Goal: Check status: Check status

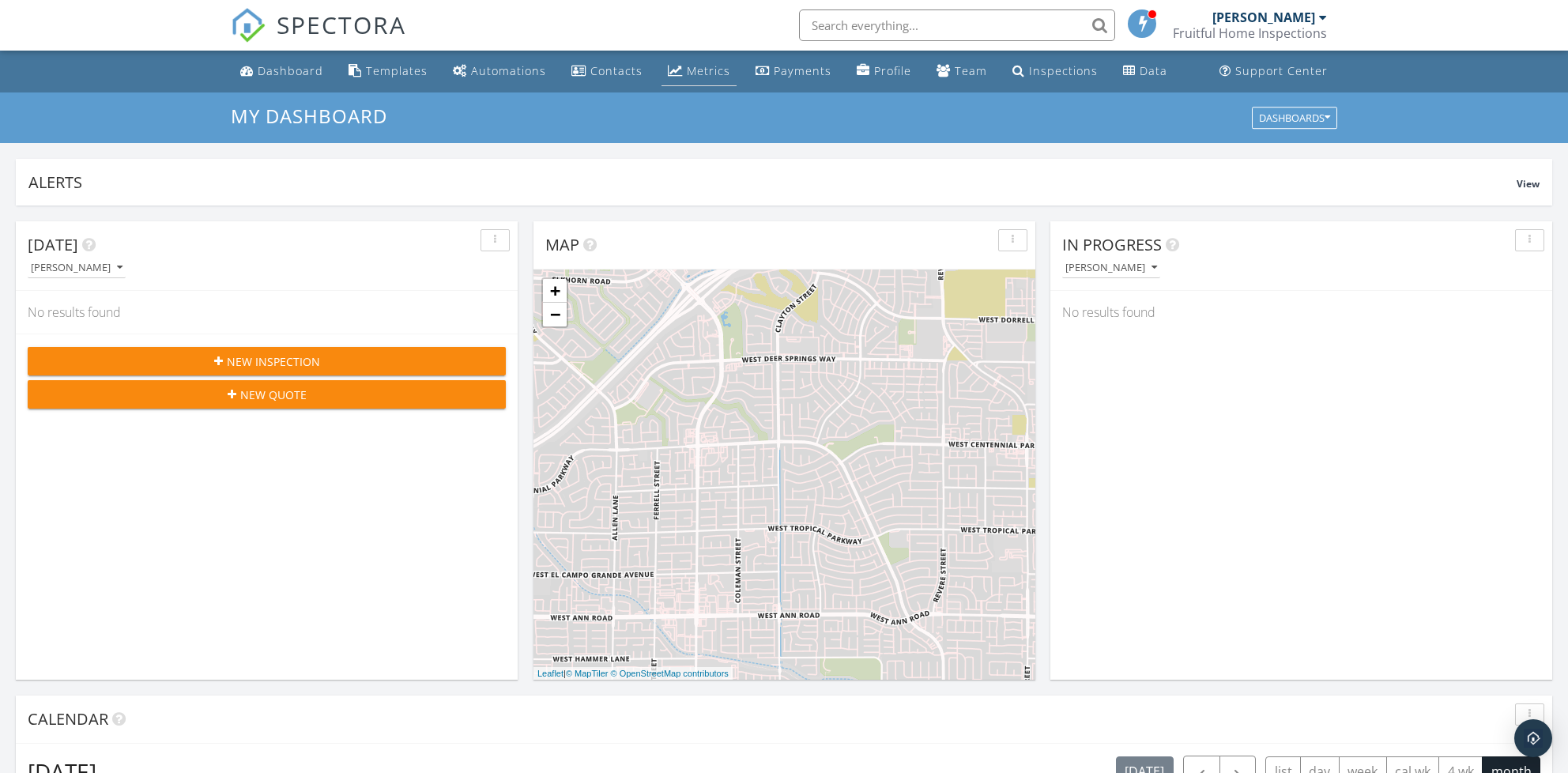
click at [699, 76] on div "Metrics" at bounding box center [709, 71] width 43 height 15
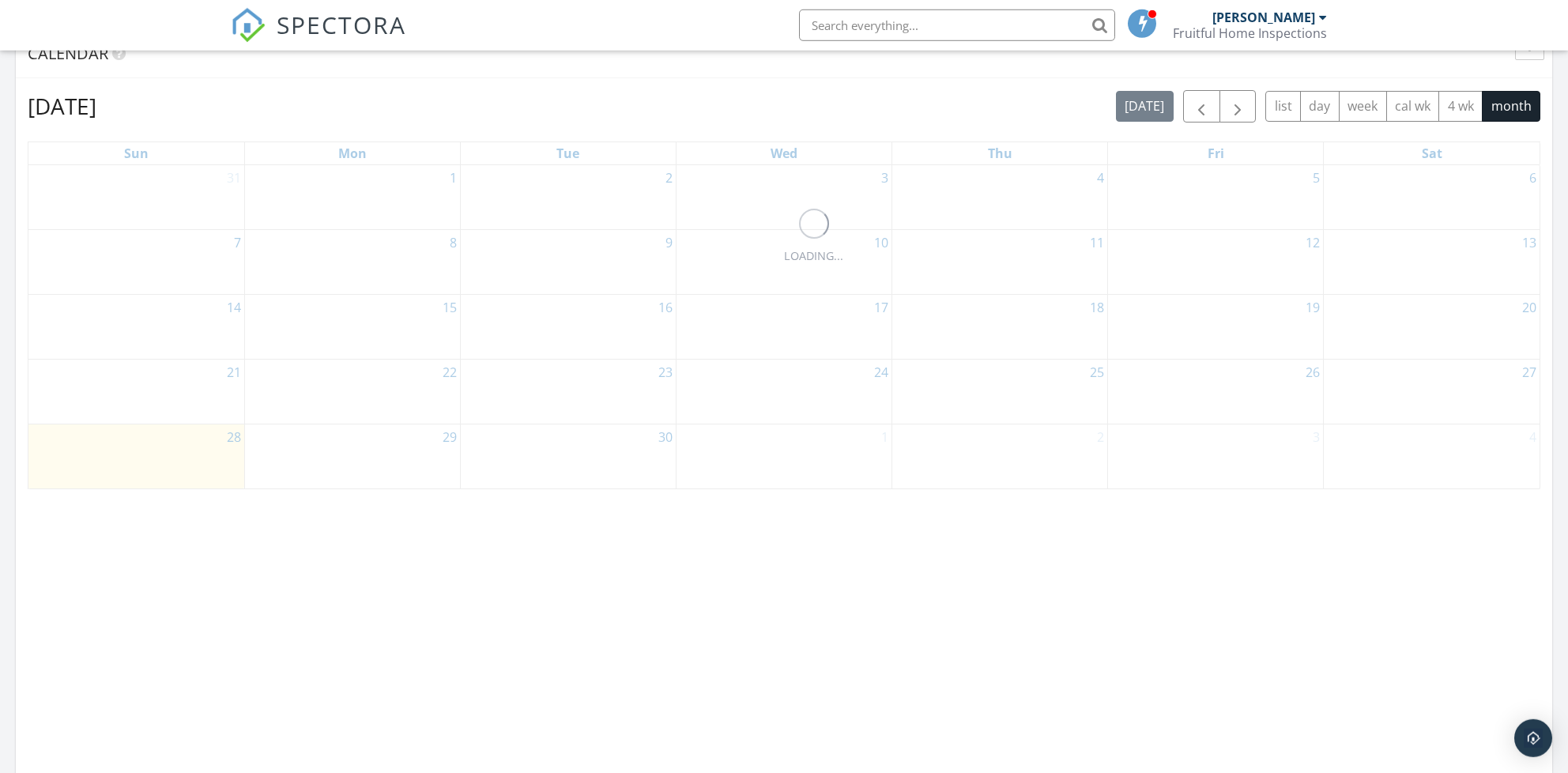
scroll to position [686, 0]
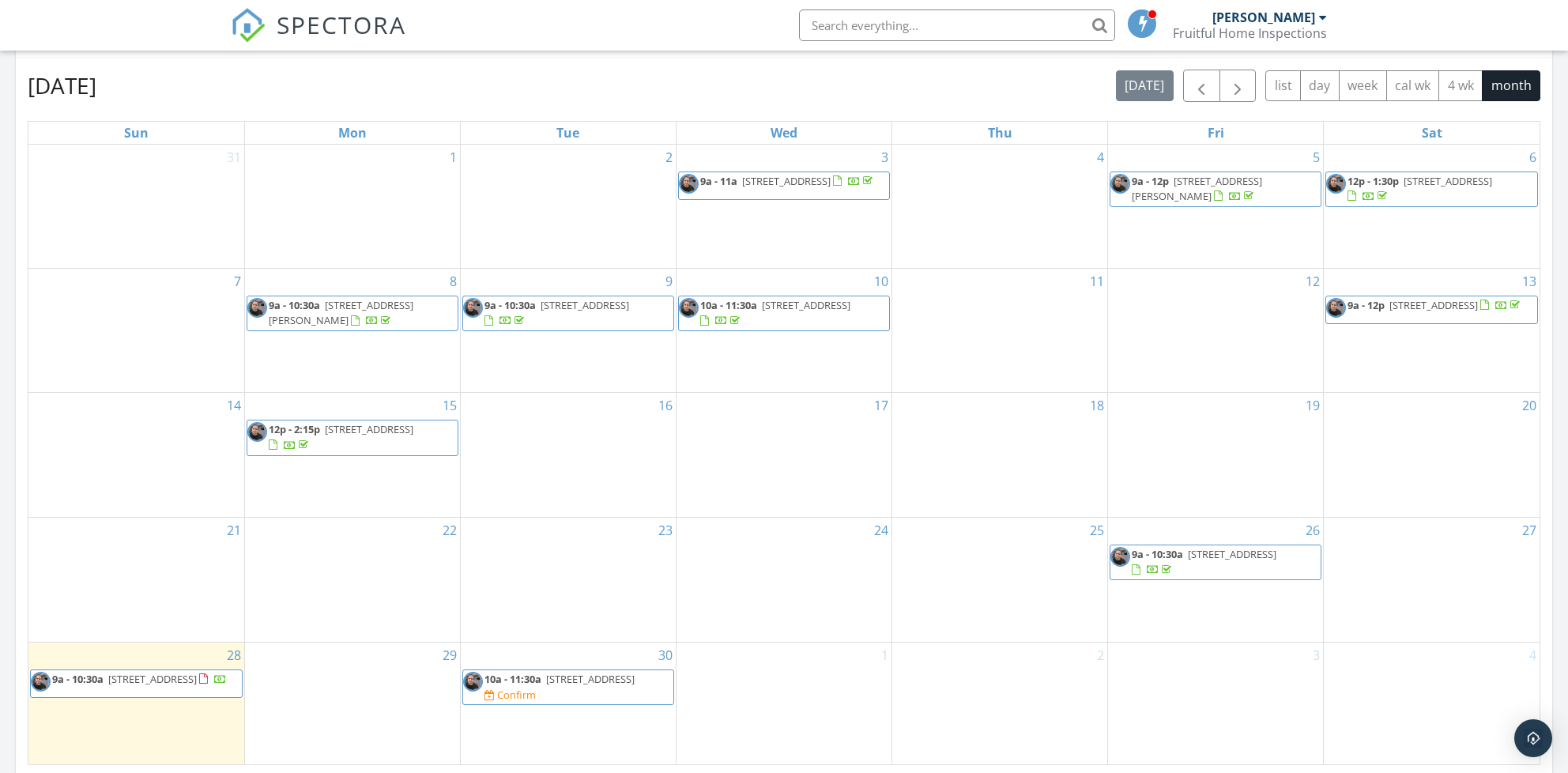
click at [188, 683] on span "9a - 10:30a 4746 E Yuma Ave, Las Vegas 89104" at bounding box center [128, 683] width 196 height 23
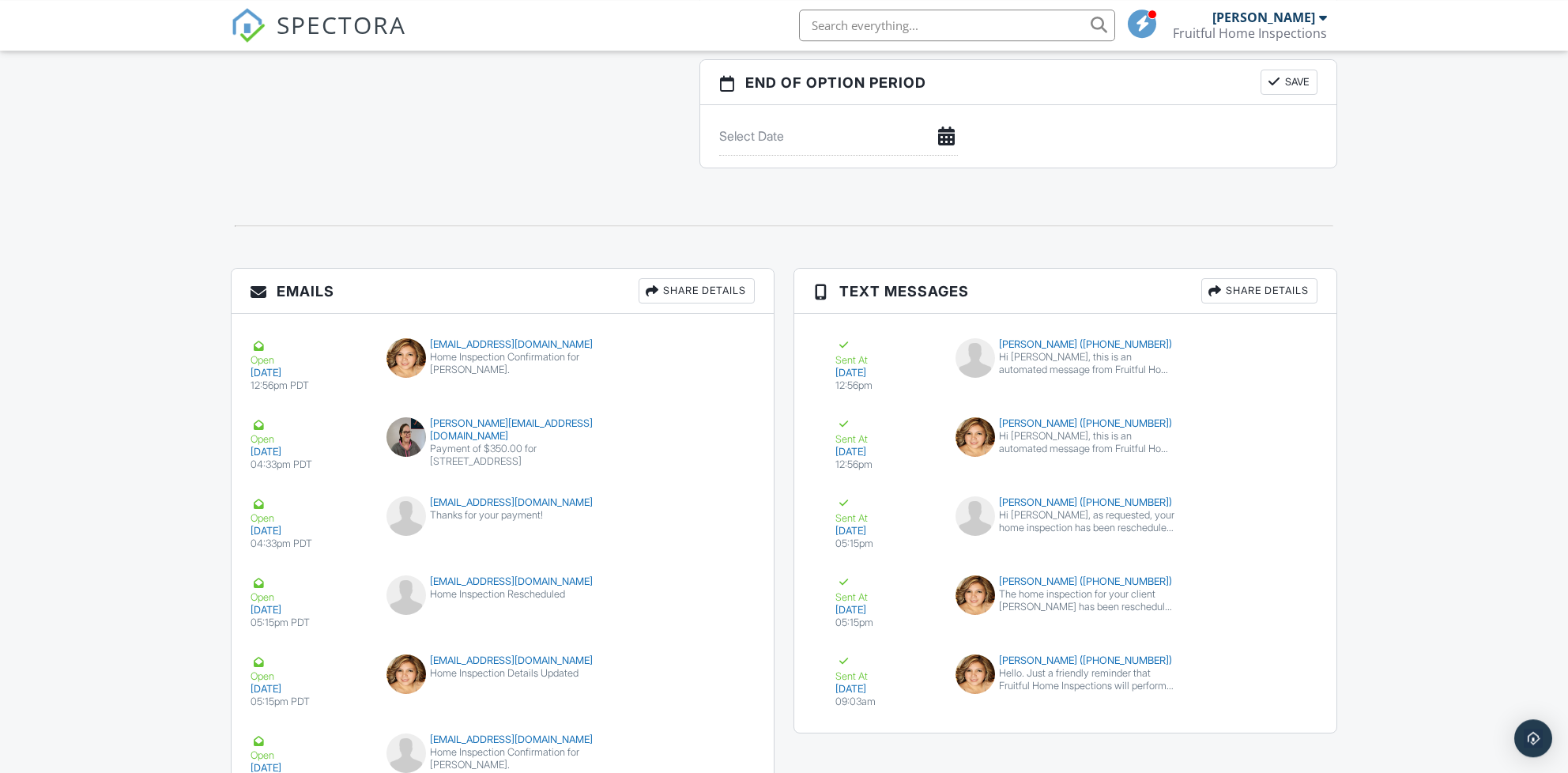
scroll to position [1794, 0]
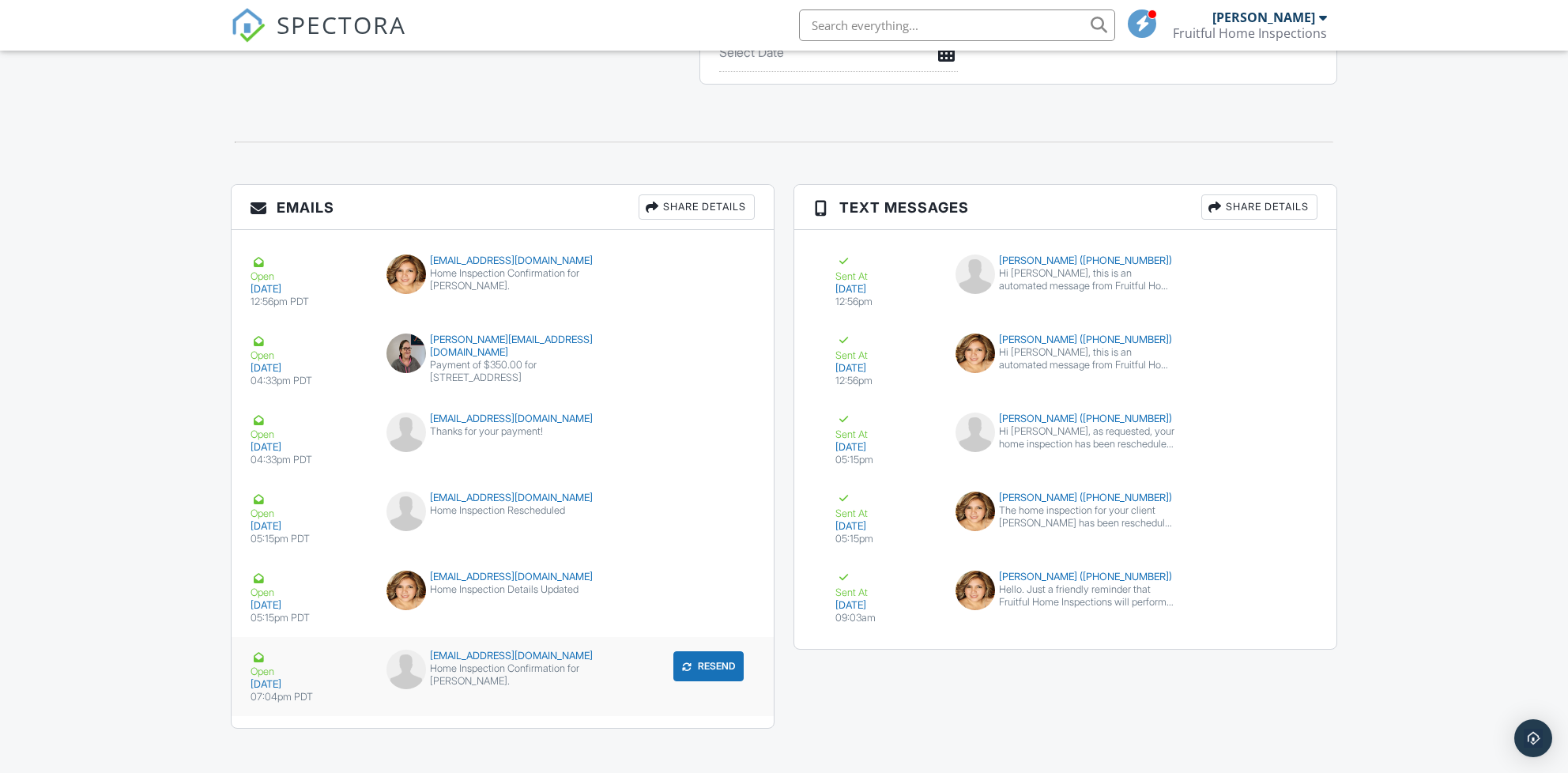
click at [558, 664] on div "Home Inspection Confirmation for [PERSON_NAME]." at bounding box center [503, 675] width 233 height 25
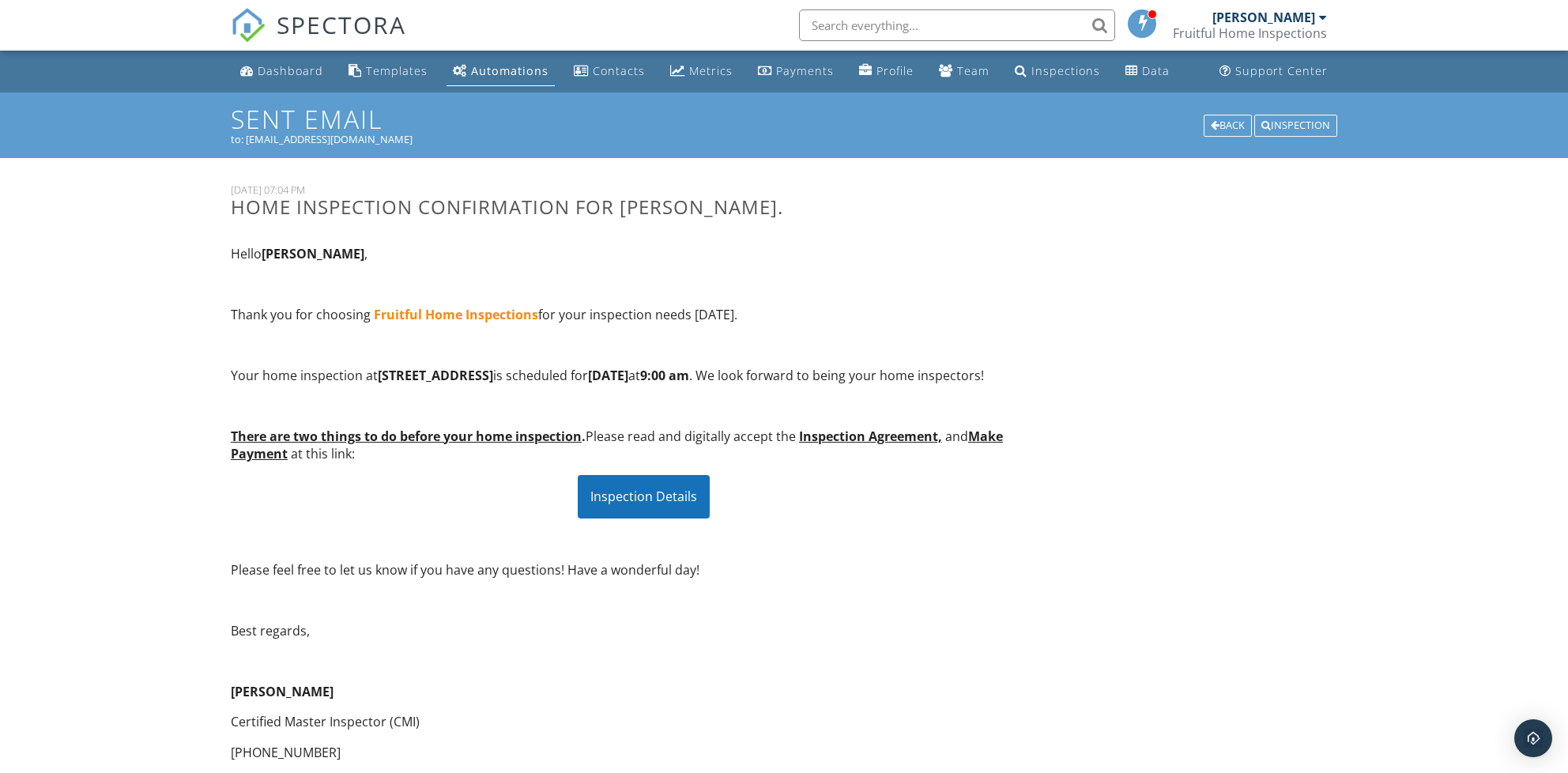
click at [633, 518] on div "Inspection Details" at bounding box center [643, 497] width 132 height 43
click at [260, 79] on div "Dashboard" at bounding box center [290, 71] width 66 height 15
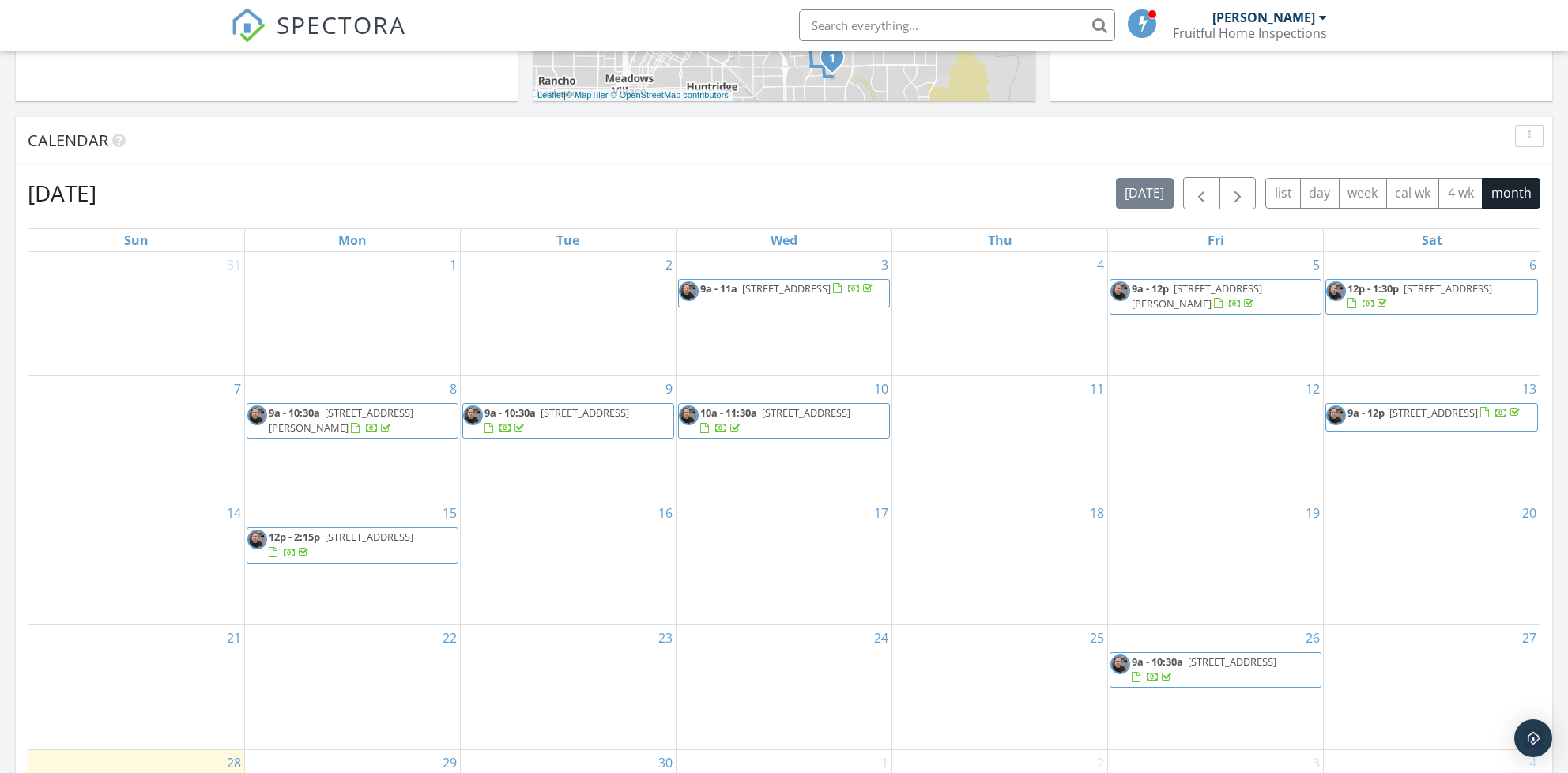
scroll to position [686, 0]
